Goal: Task Accomplishment & Management: Manage account settings

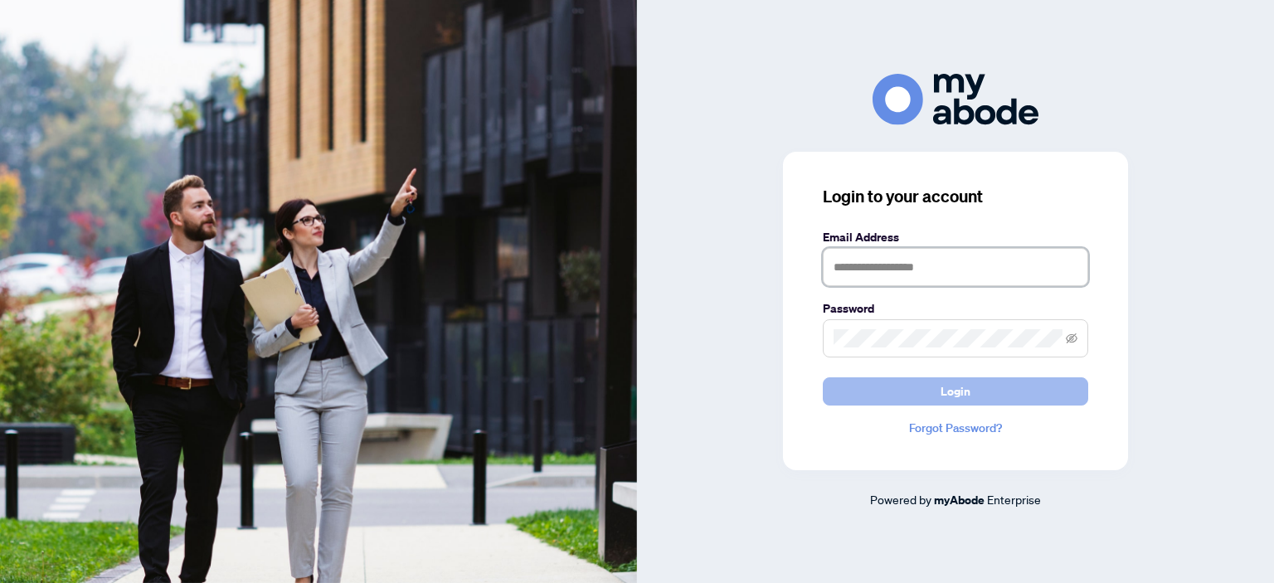
type input "**********"
click at [922, 391] on button "Login" at bounding box center [955, 391] width 265 height 28
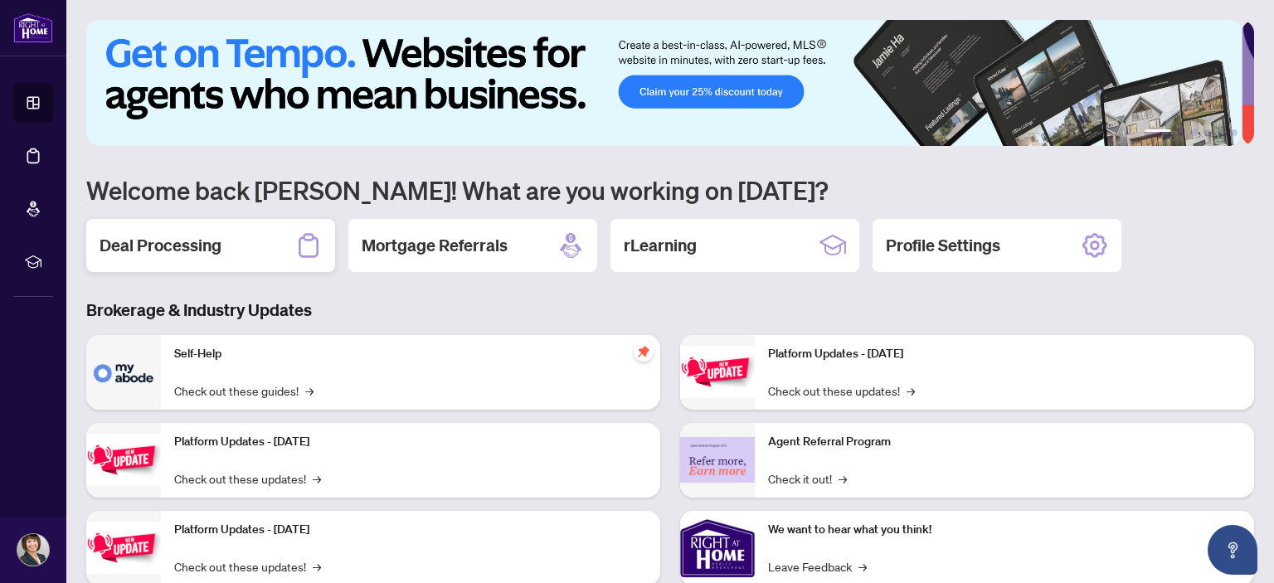
click at [127, 253] on h2 "Deal Processing" at bounding box center [161, 245] width 122 height 23
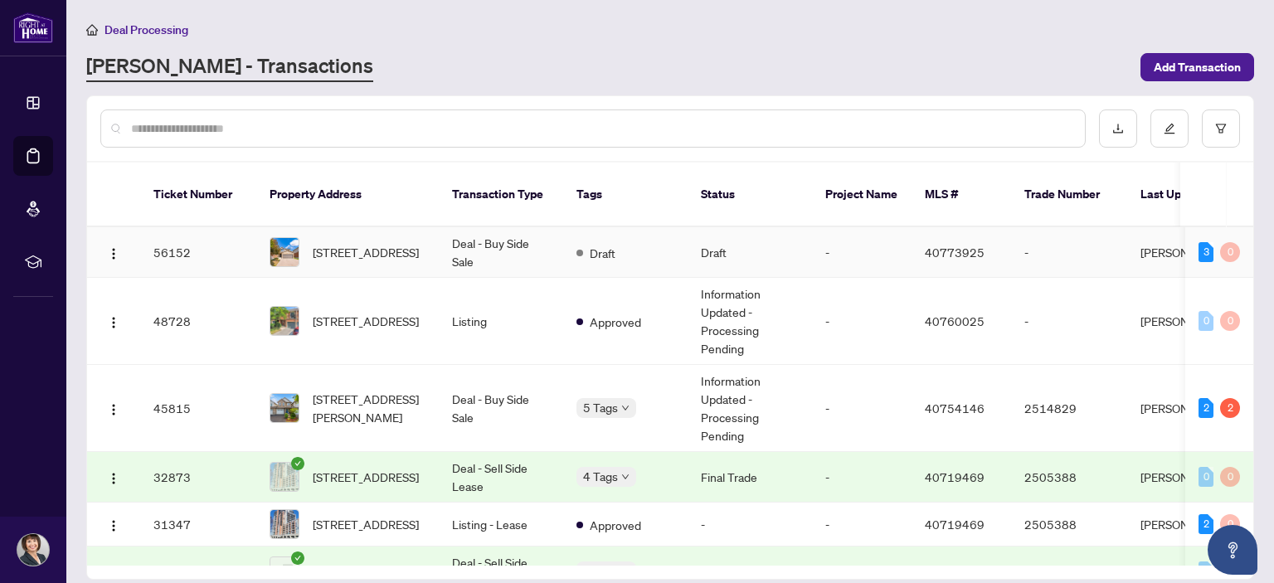
click at [337, 243] on span "[STREET_ADDRESS]" at bounding box center [366, 252] width 106 height 18
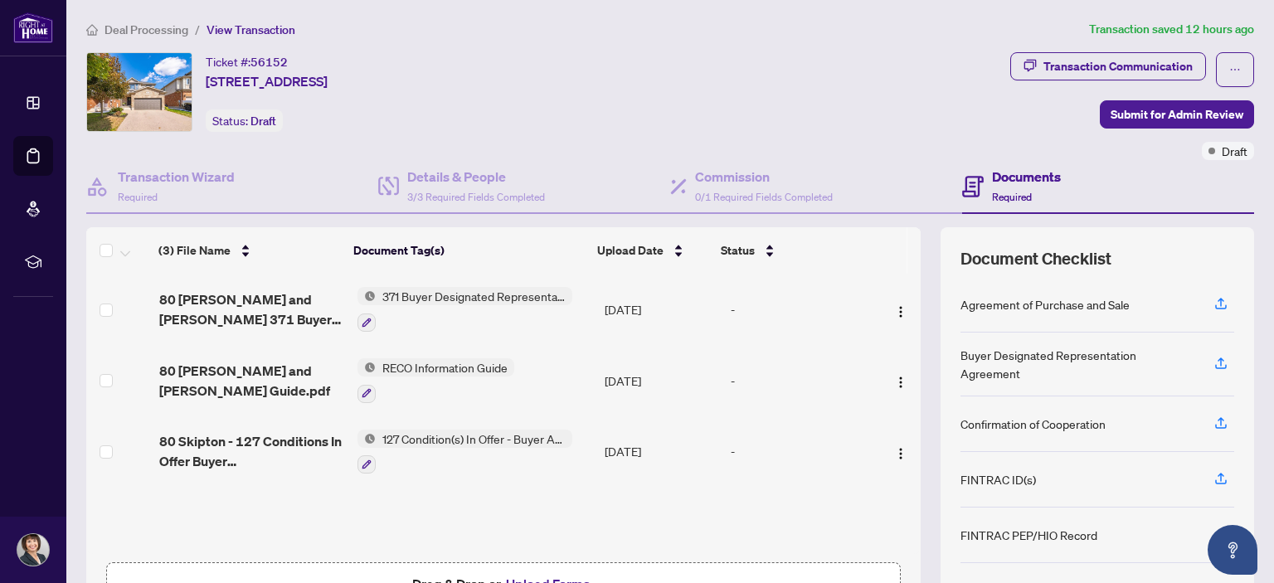
scroll to position [110, 0]
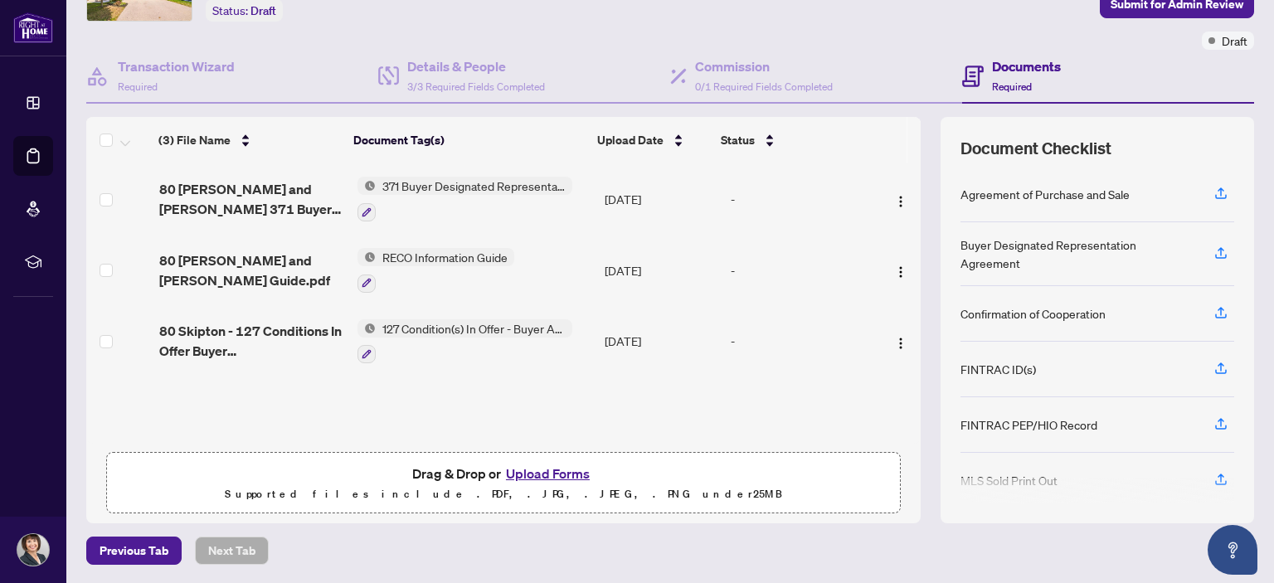
click at [532, 471] on button "Upload Forms" at bounding box center [548, 474] width 94 height 22
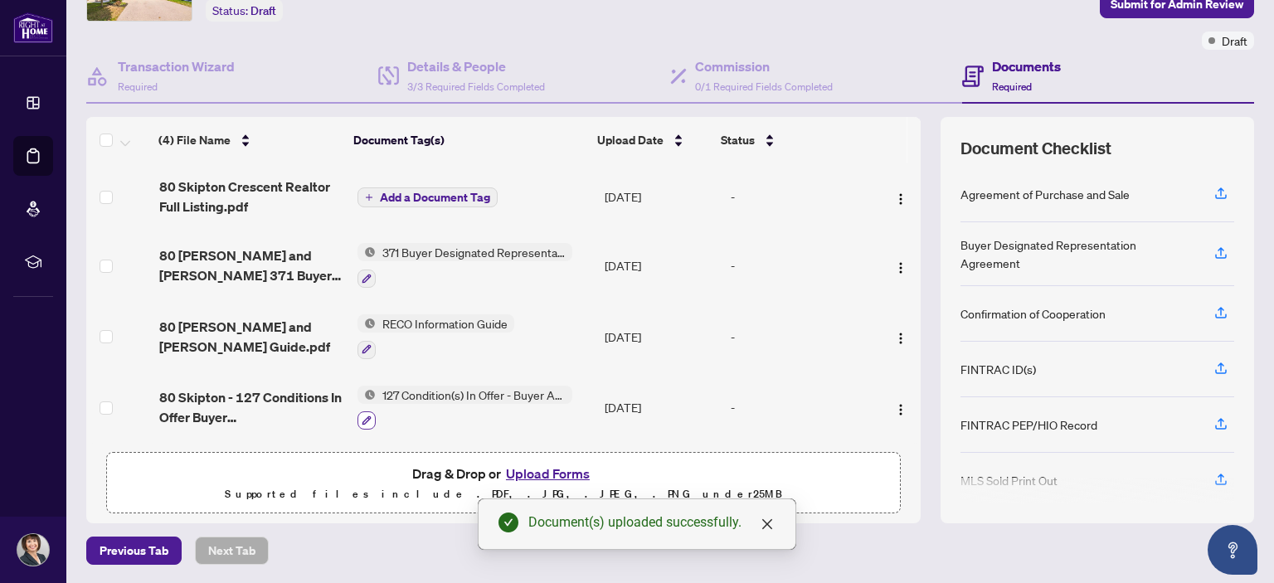
click at [362, 416] on icon "button" at bounding box center [367, 421] width 10 height 10
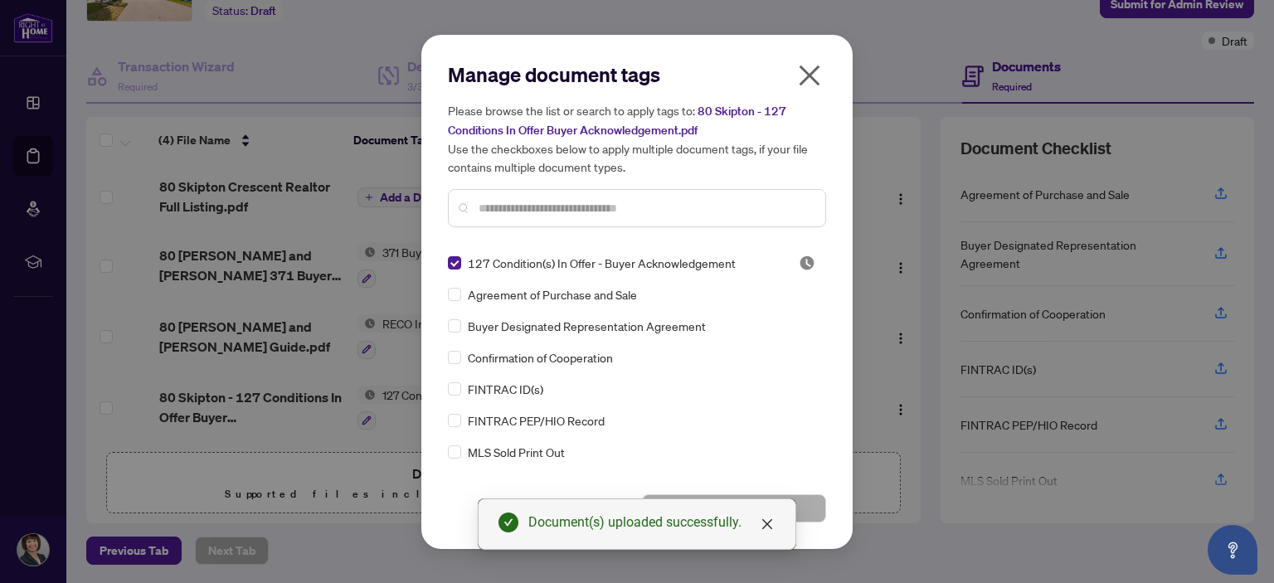
click at [814, 74] on icon "close" at bounding box center [809, 75] width 27 height 27
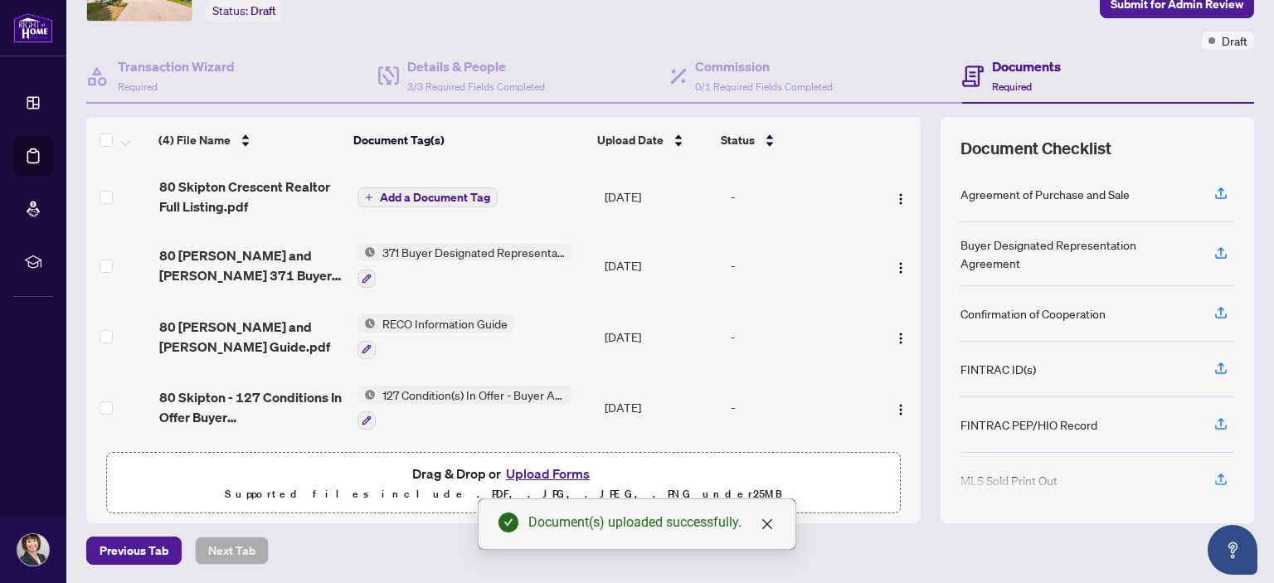
click at [453, 192] on span "Add a Document Tag" at bounding box center [435, 198] width 110 height 12
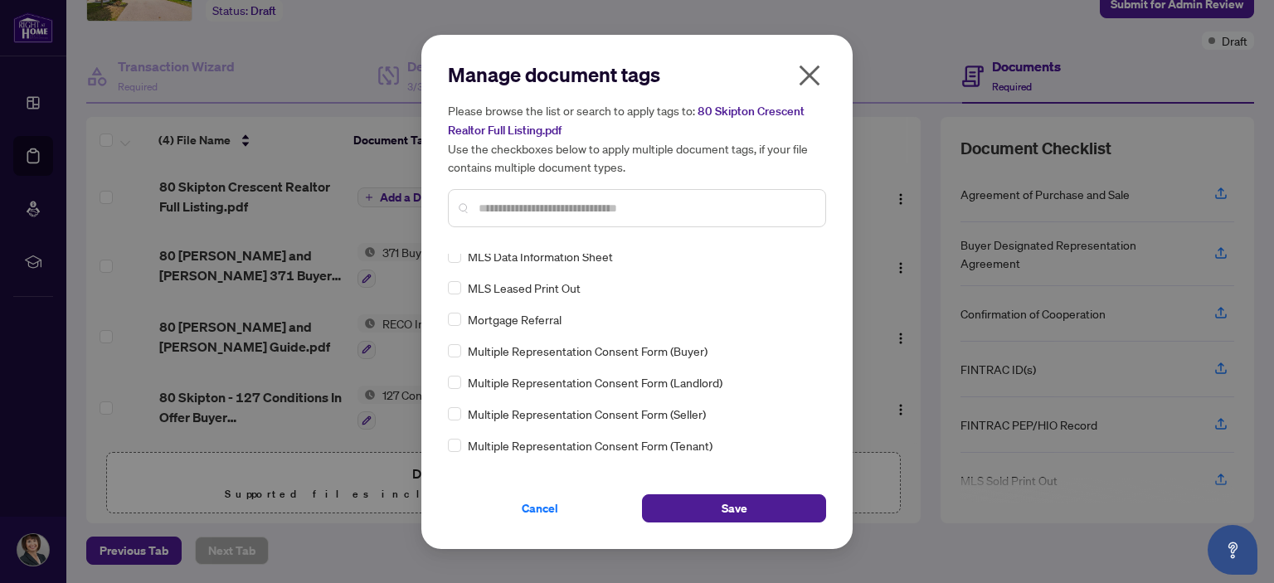
scroll to position [0, 0]
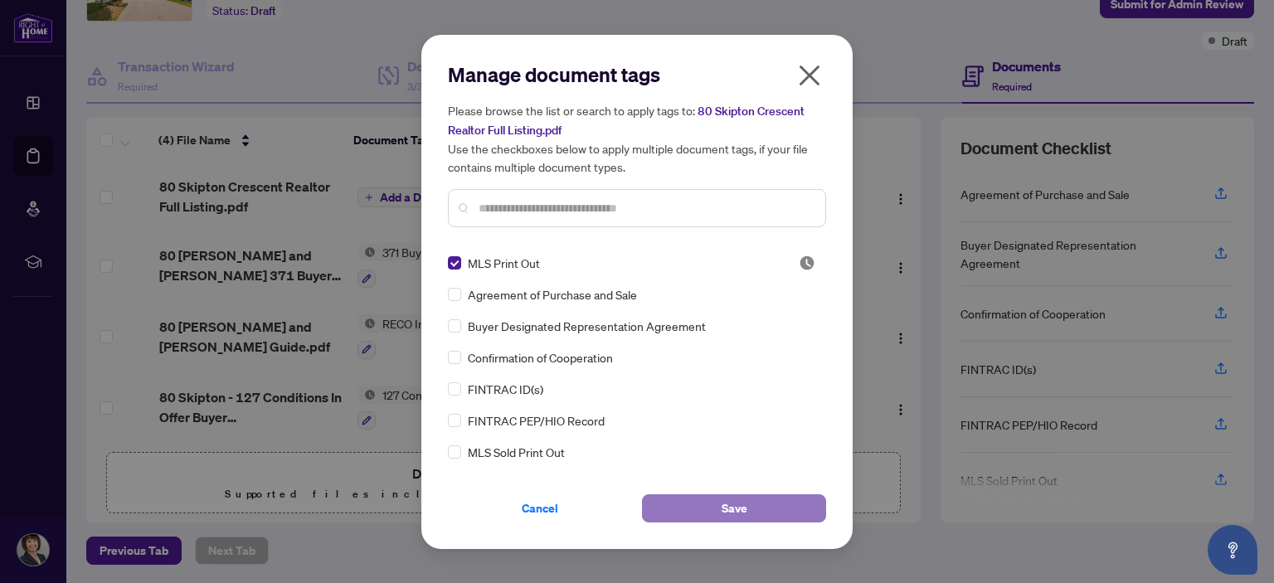
click at [733, 515] on span "Save" at bounding box center [735, 508] width 26 height 27
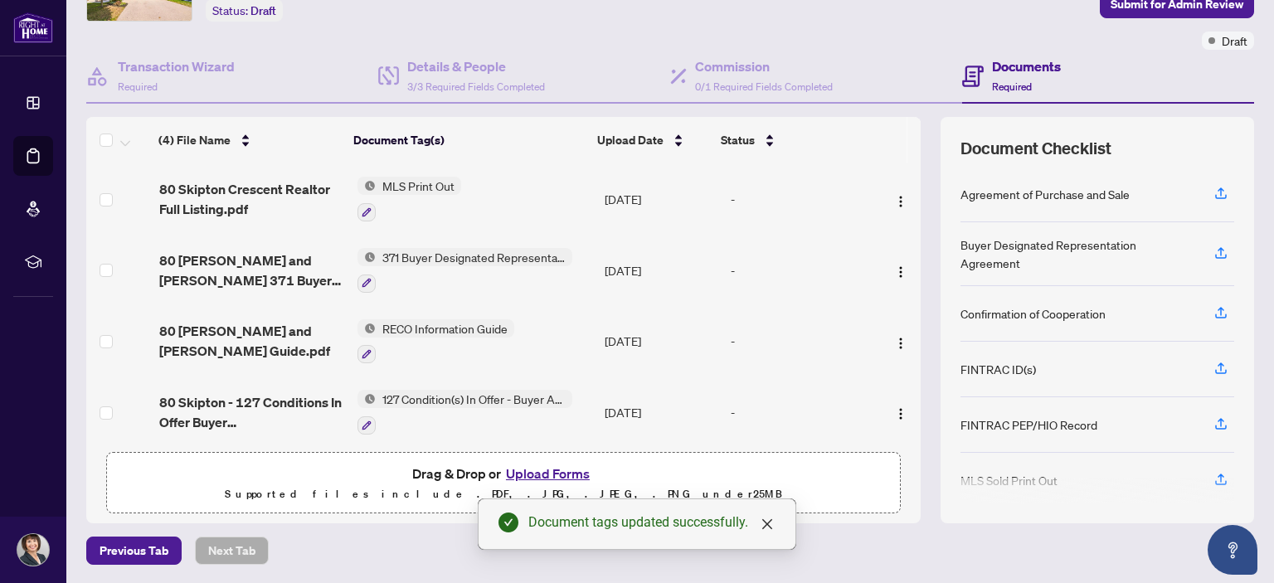
scroll to position [7, 0]
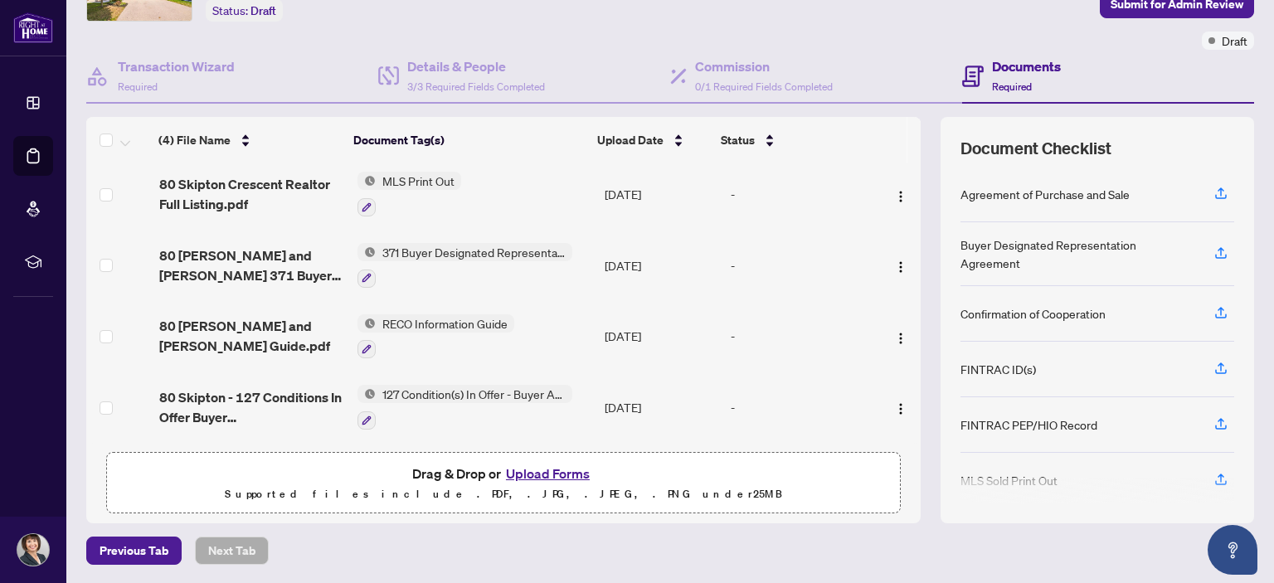
click at [535, 466] on button "Upload Forms" at bounding box center [548, 474] width 94 height 22
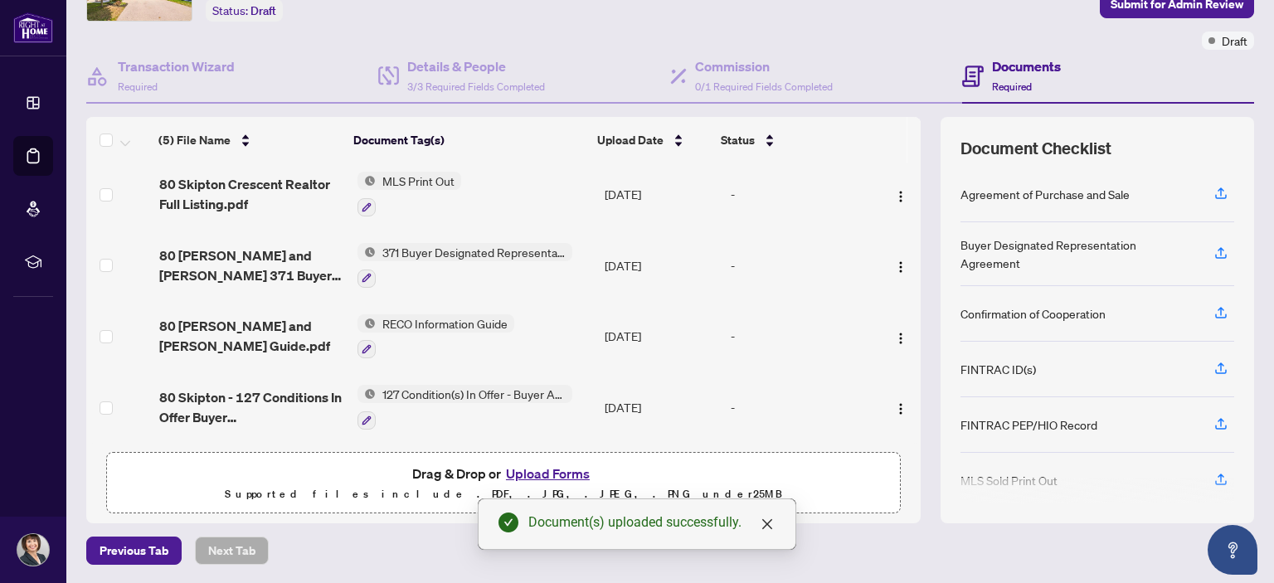
scroll to position [0, 0]
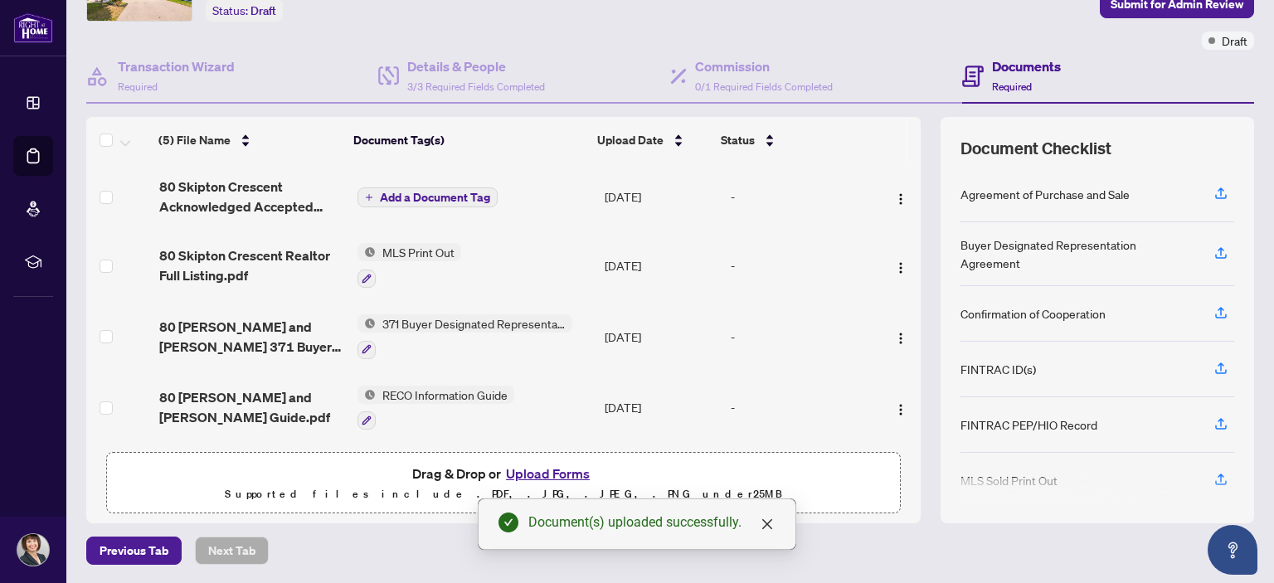
click at [405, 192] on span "Add a Document Tag" at bounding box center [435, 198] width 110 height 12
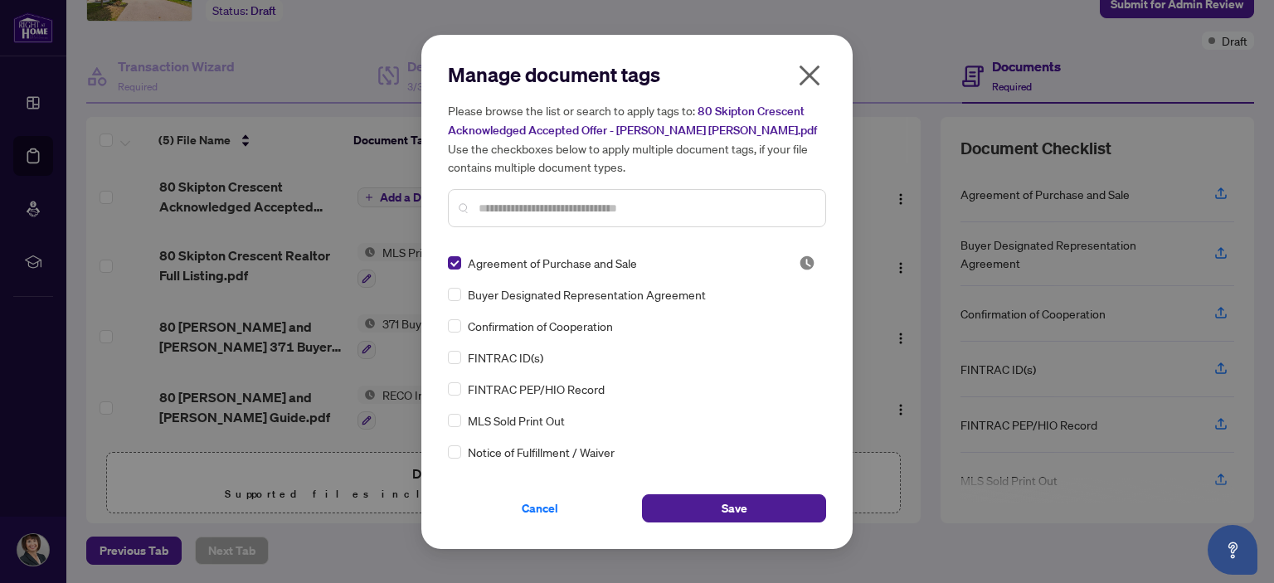
click at [446, 324] on div "Manage document tags Please browse the list or search to apply tags to: 80 Skip…" at bounding box center [636, 292] width 431 height 514
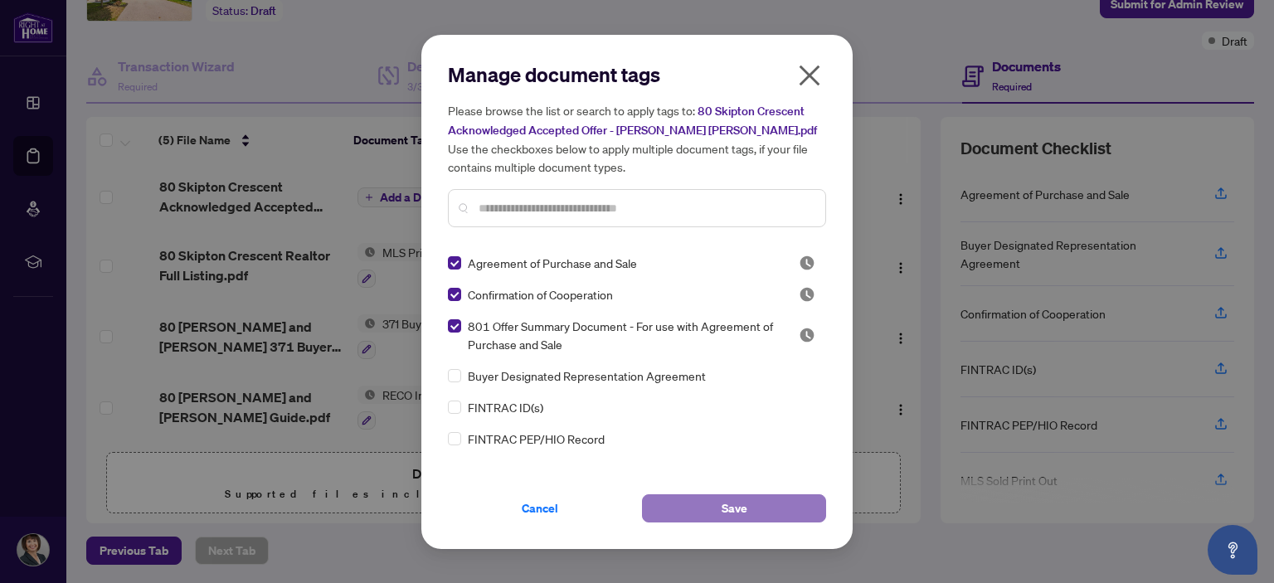
click at [732, 505] on span "Save" at bounding box center [735, 508] width 26 height 27
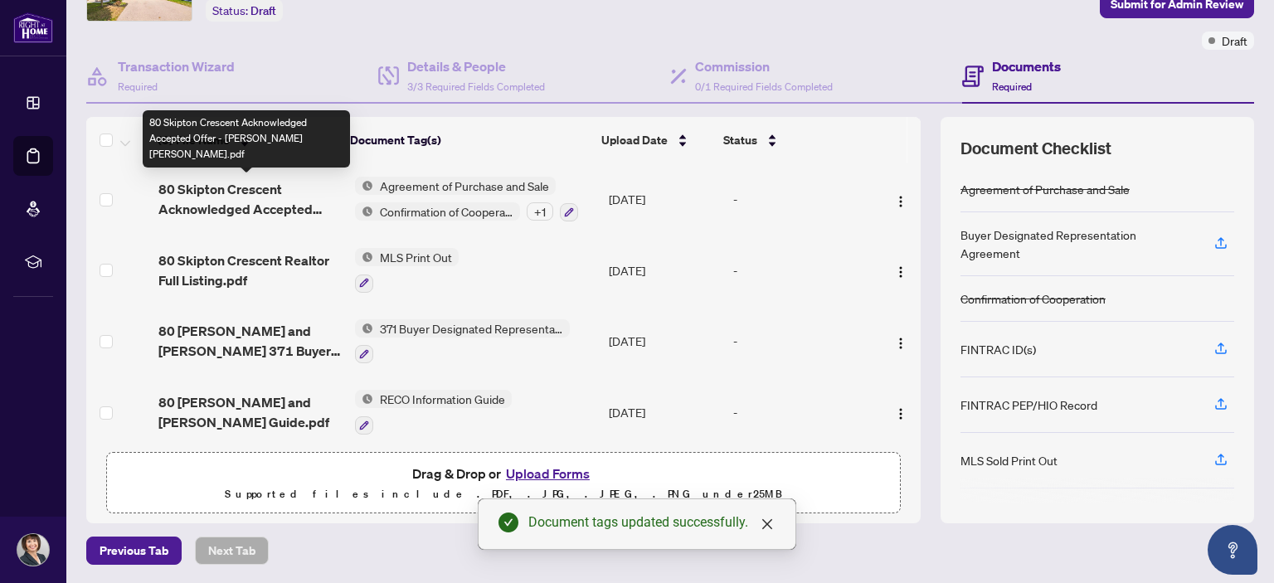
click at [263, 205] on span "80 Skipton Crescent Acknowledged Accepted Offer - [PERSON_NAME] [PERSON_NAME].p…" at bounding box center [249, 199] width 182 height 40
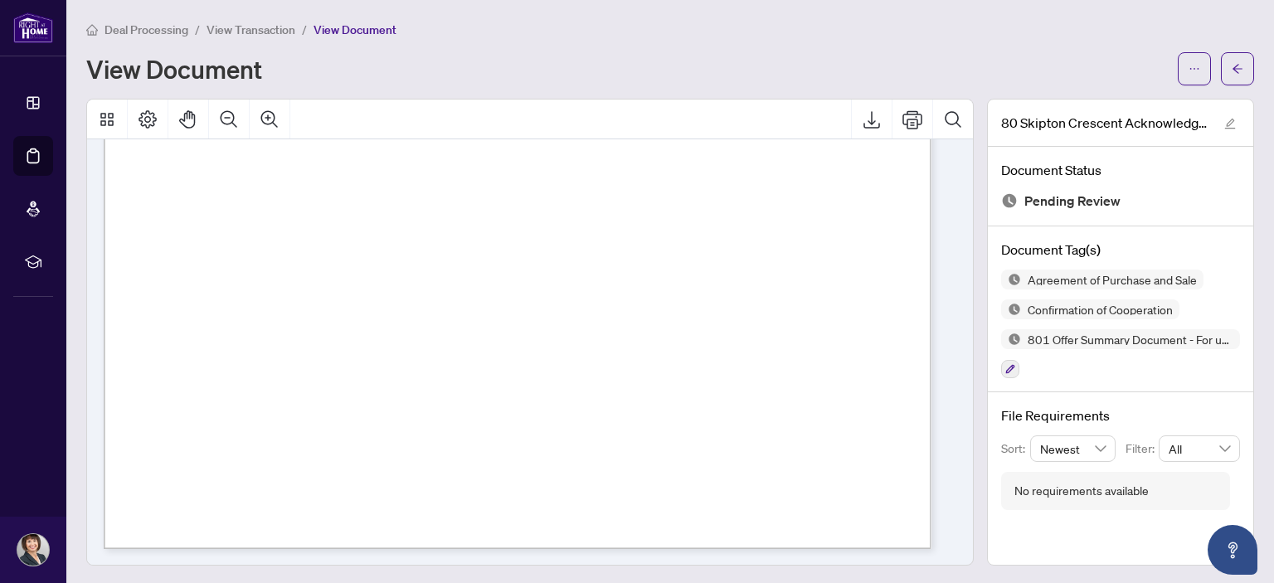
scroll to position [9304, 0]
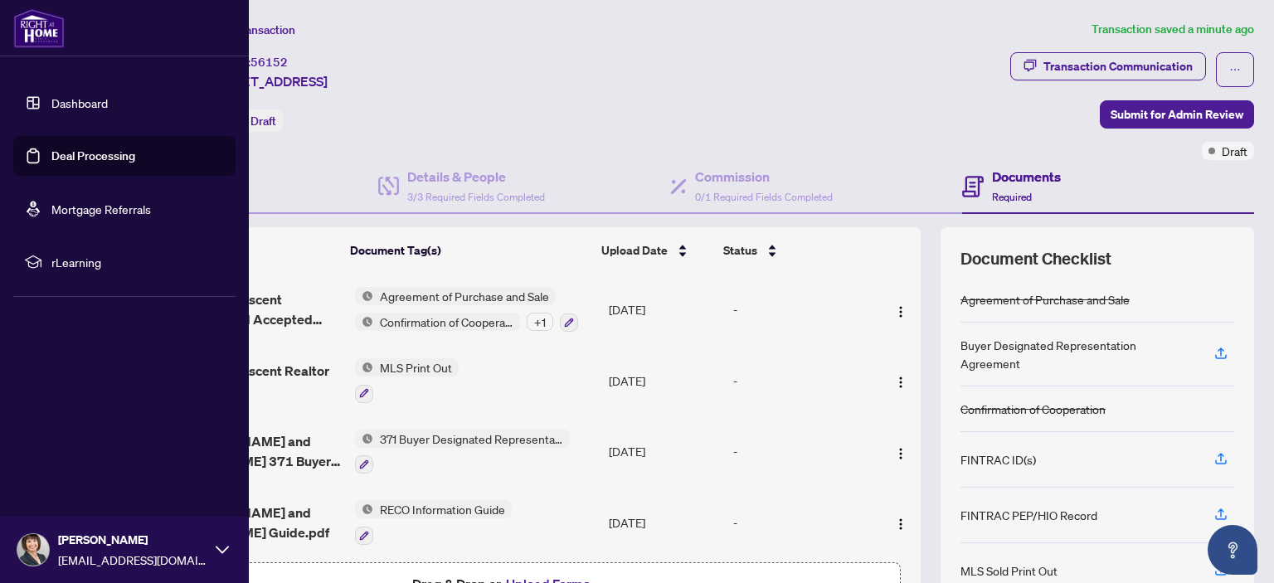
click at [66, 99] on link "Dashboard" at bounding box center [79, 102] width 56 height 15
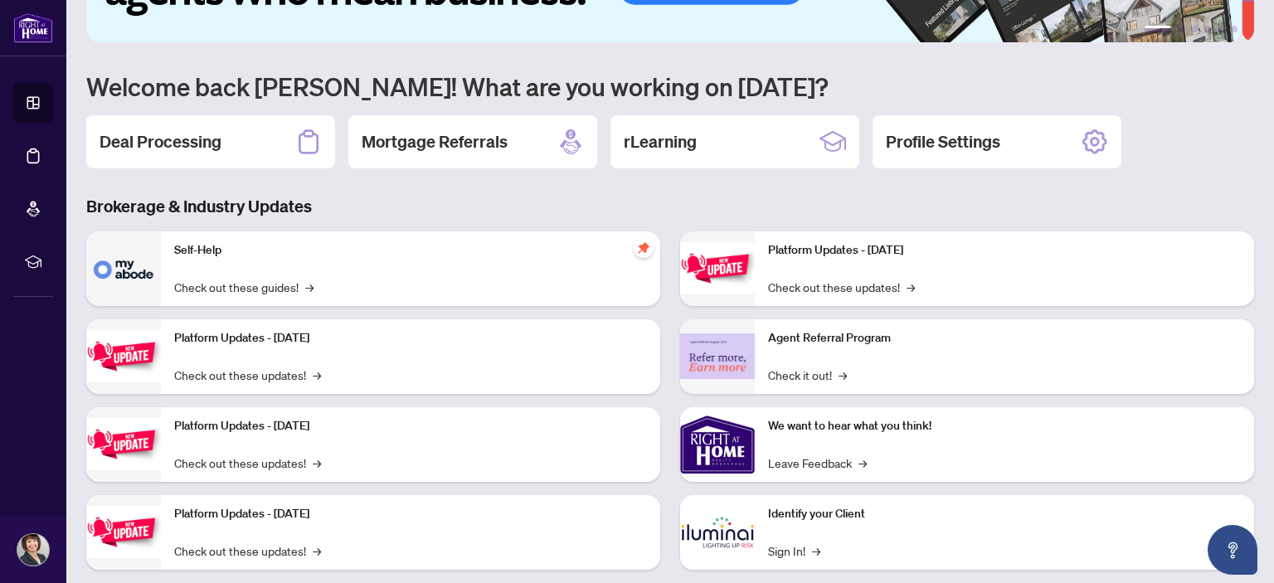
scroll to position [133, 0]
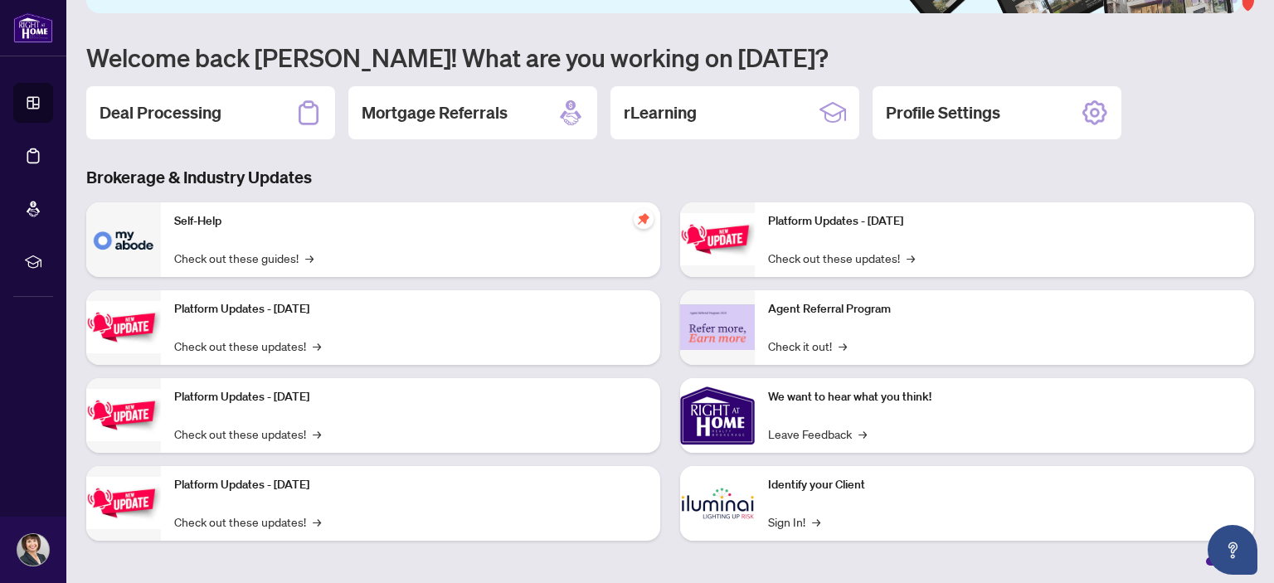
click at [772, 485] on p "Identify your Client" at bounding box center [1004, 485] width 473 height 18
click at [708, 508] on img at bounding box center [717, 503] width 75 height 75
click at [781, 518] on link "Sign In! →" at bounding box center [794, 522] width 52 height 18
